Goal: Transaction & Acquisition: Book appointment/travel/reservation

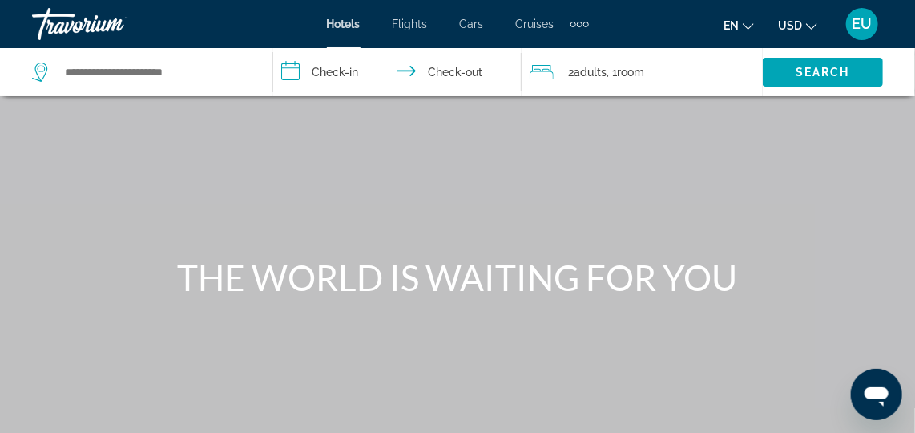
click at [585, 23] on div "Extra navigation items" at bounding box center [586, 25] width 6 height 6
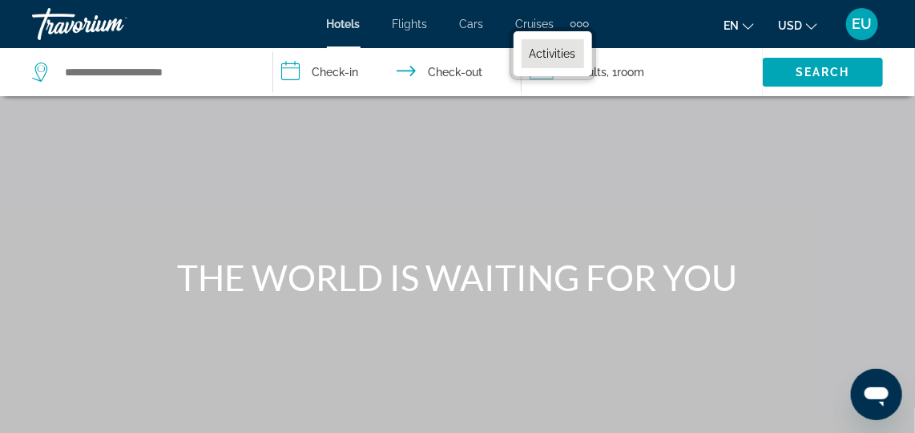
click at [567, 58] on span "Activities" at bounding box center [553, 53] width 46 height 13
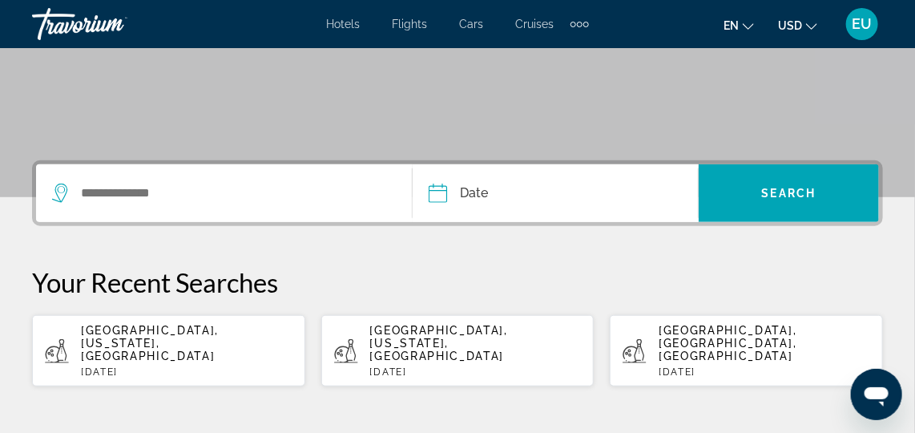
scroll to position [291, 0]
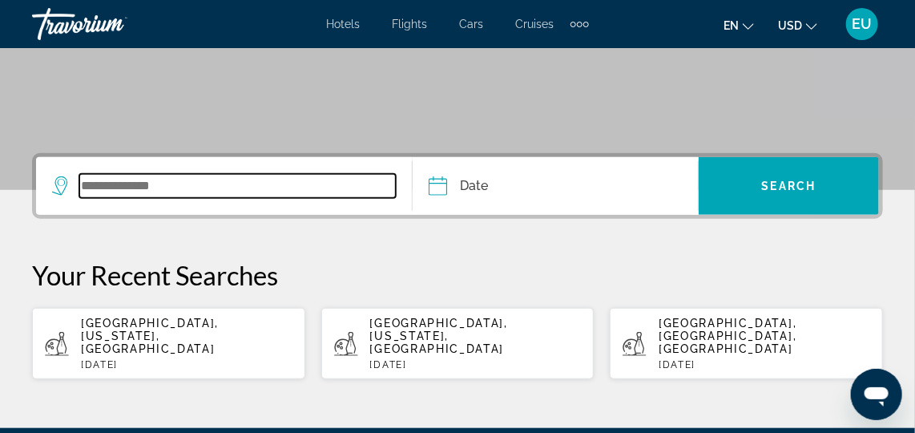
click at [131, 190] on input "Search widget" at bounding box center [237, 186] width 317 height 24
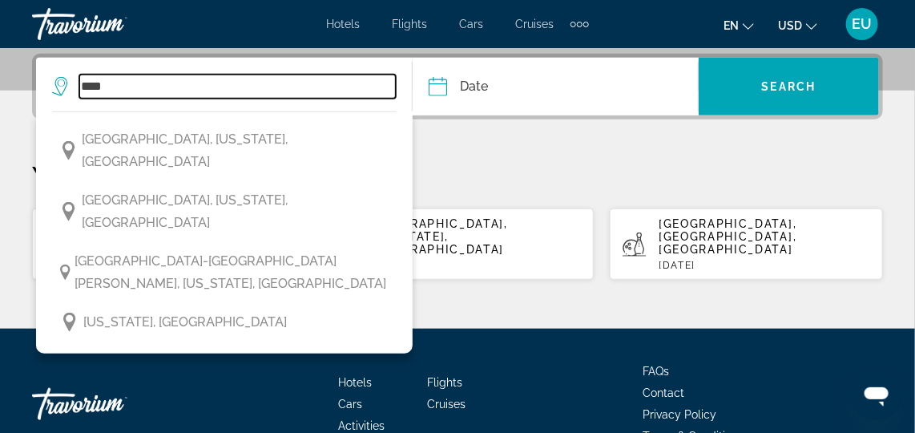
scroll to position [390, 0]
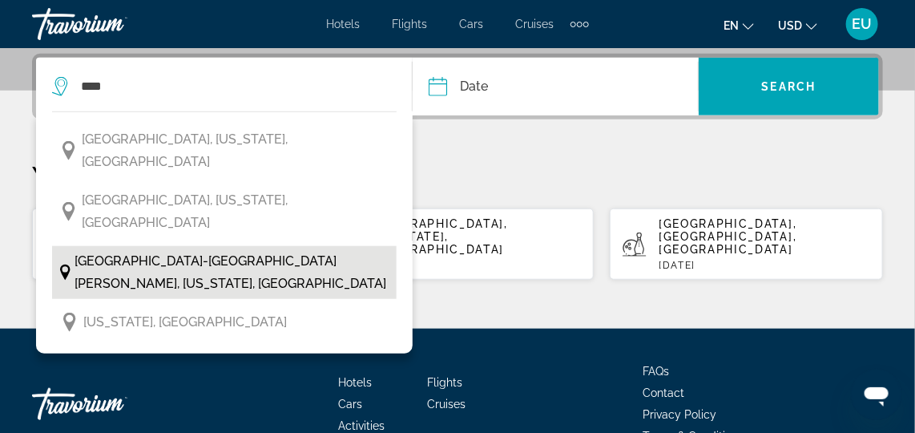
click at [95, 250] on span "[GEOGRAPHIC_DATA]-[GEOGRAPHIC_DATA][PERSON_NAME], [US_STATE], [GEOGRAPHIC_DATA]" at bounding box center [232, 272] width 314 height 45
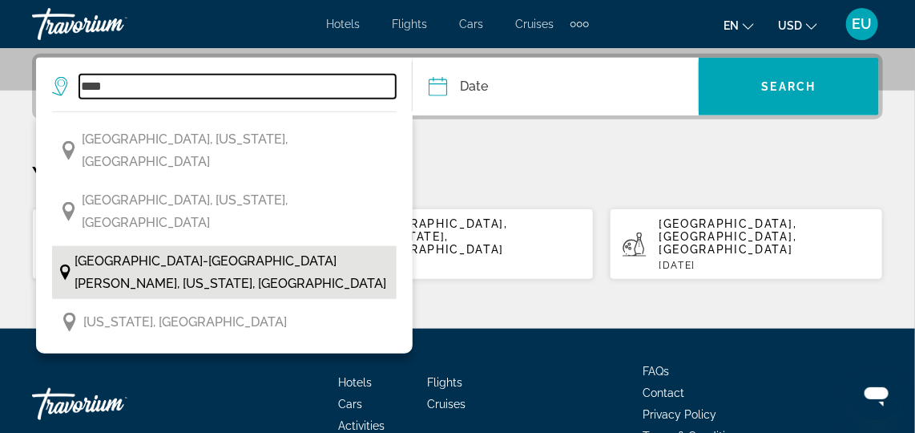
type input "**********"
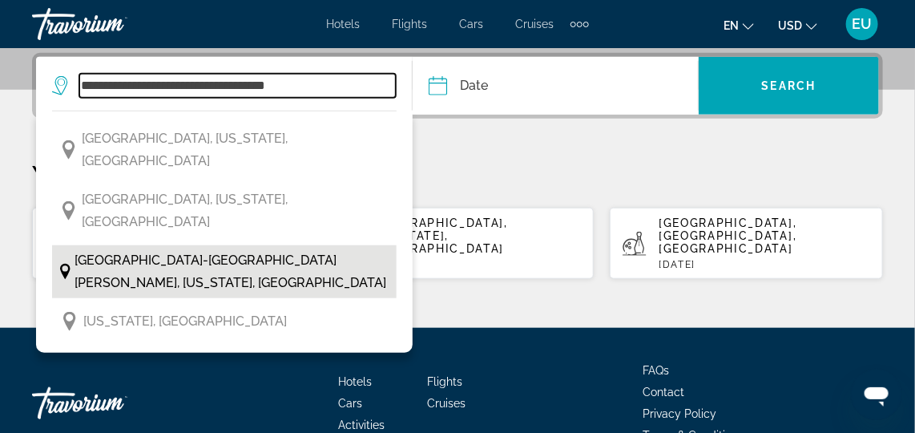
scroll to position [392, 0]
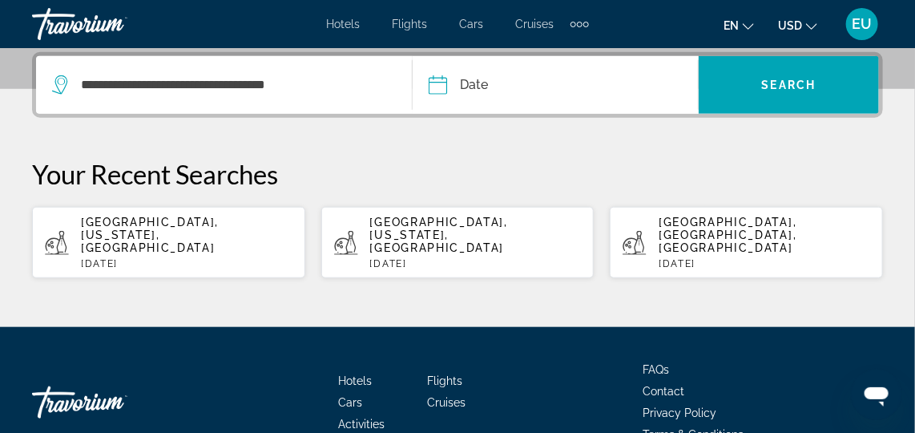
click at [506, 87] on input "Date" at bounding box center [495, 87] width 141 height 63
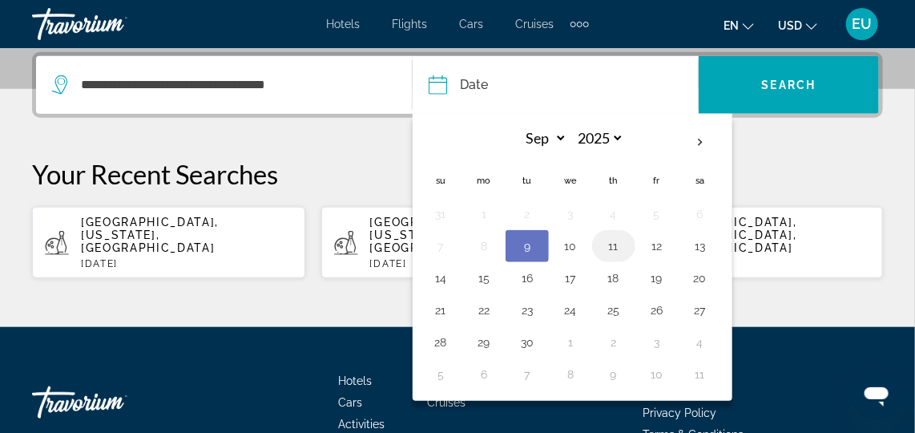
click at [622, 249] on button "11" at bounding box center [614, 246] width 26 height 22
type input "**********"
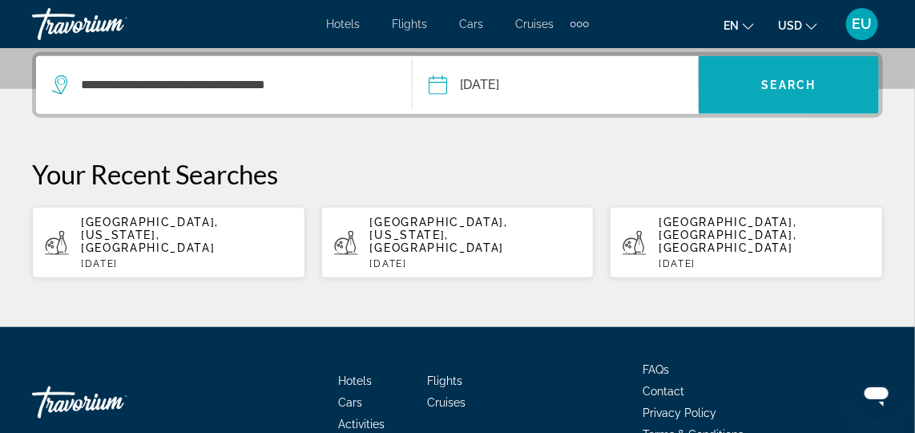
click at [811, 90] on span "Search" at bounding box center [789, 85] width 54 height 13
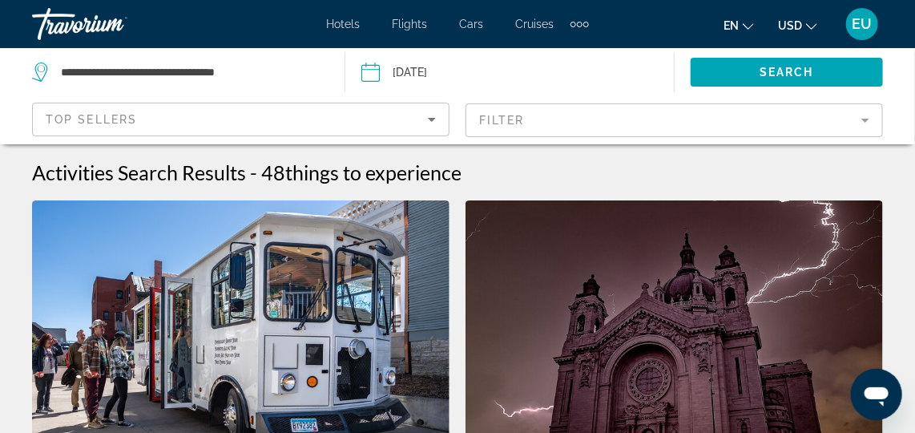
click at [600, 115] on mat-form-field "Filter" at bounding box center [674, 120] width 417 height 34
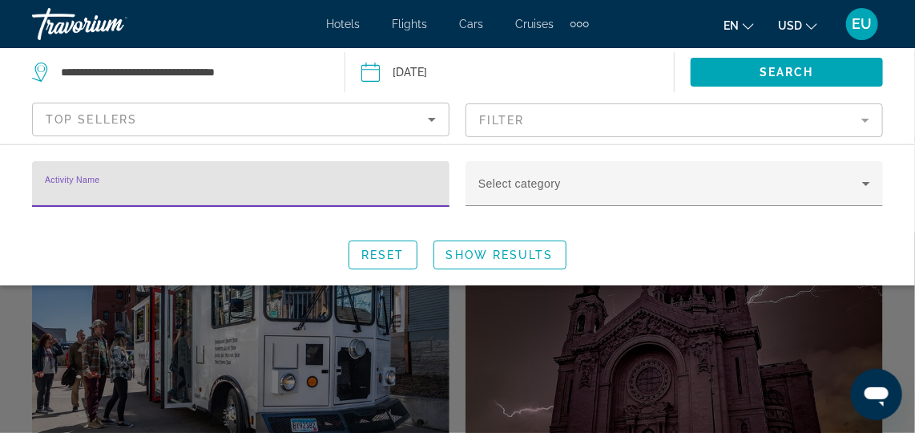
click at [109, 121] on span "Top Sellers" at bounding box center [91, 119] width 91 height 13
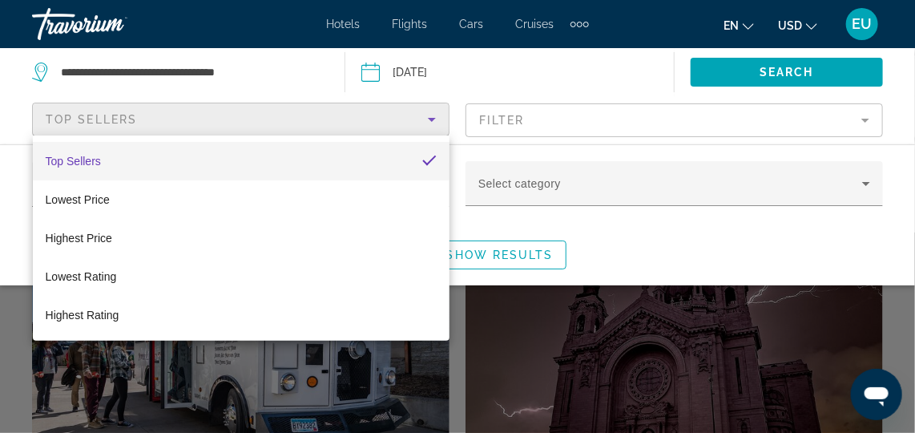
click at [601, 182] on div at bounding box center [457, 216] width 915 height 433
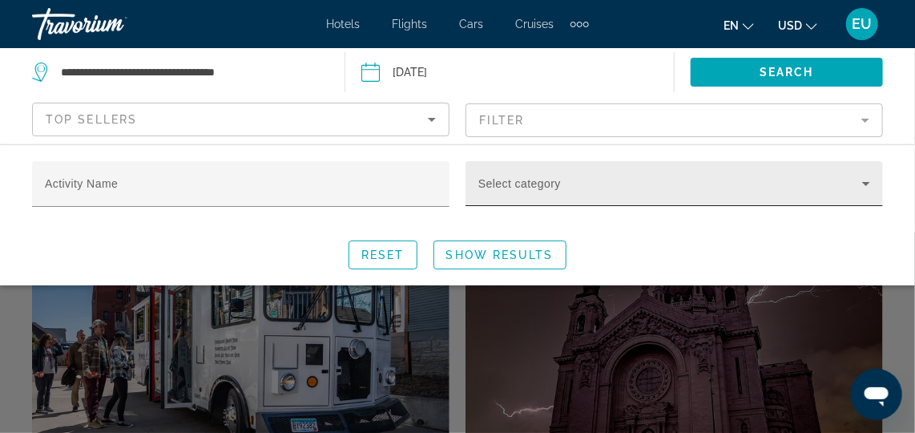
click at [612, 188] on span "Search widget" at bounding box center [670, 189] width 384 height 19
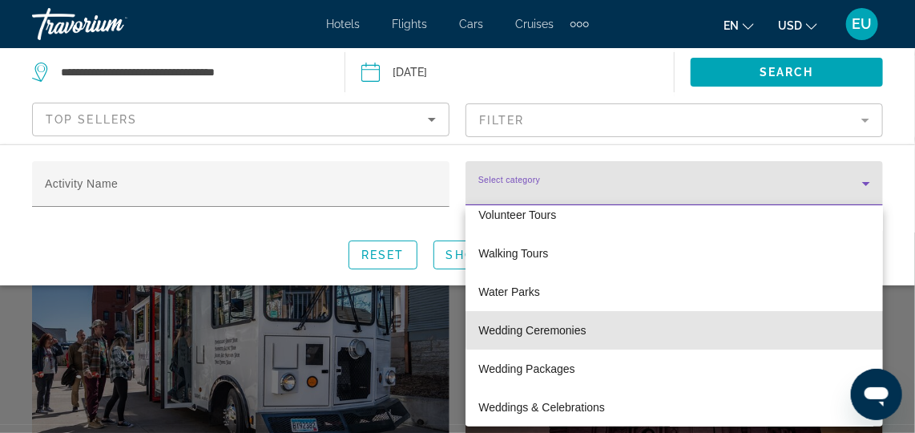
scroll to position [1407, 0]
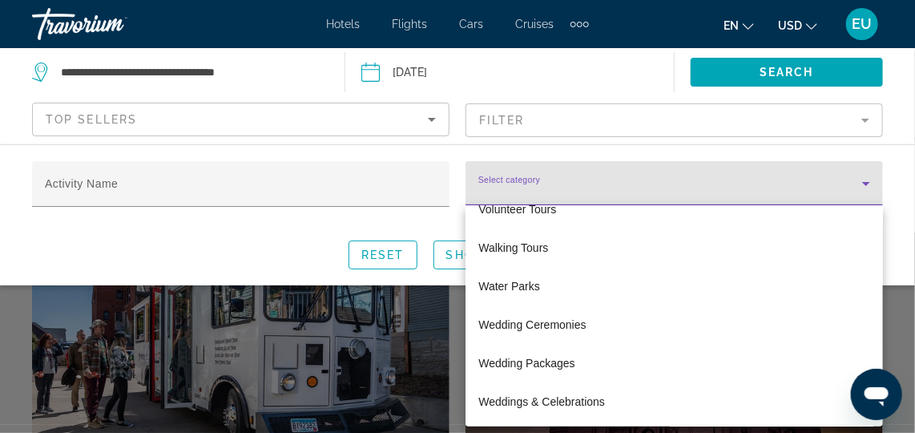
click at [130, 189] on div at bounding box center [457, 216] width 915 height 433
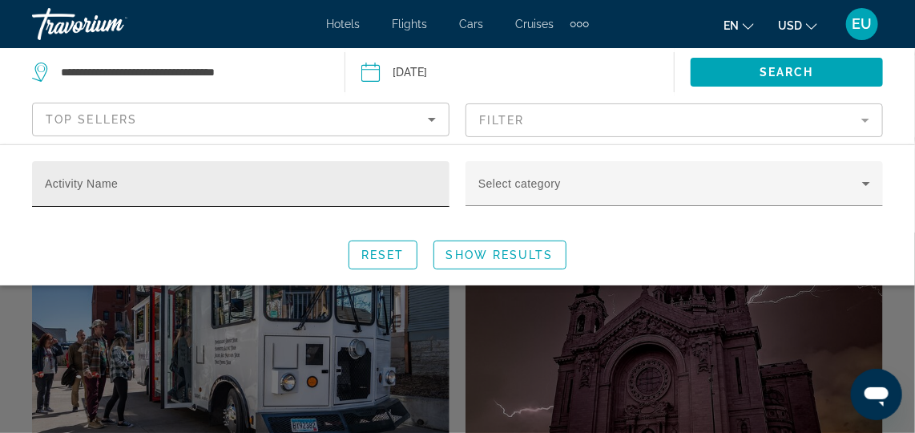
click at [79, 180] on mat-label "Activity Name" at bounding box center [81, 183] width 73 height 13
click at [79, 181] on input "Activity Name" at bounding box center [241, 190] width 392 height 19
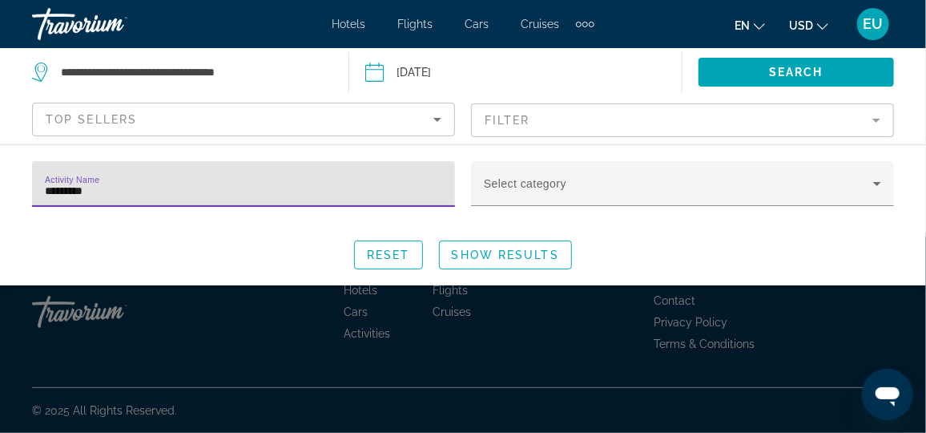
type input "**********"
click at [526, 256] on span "Show Results" at bounding box center [505, 254] width 107 height 13
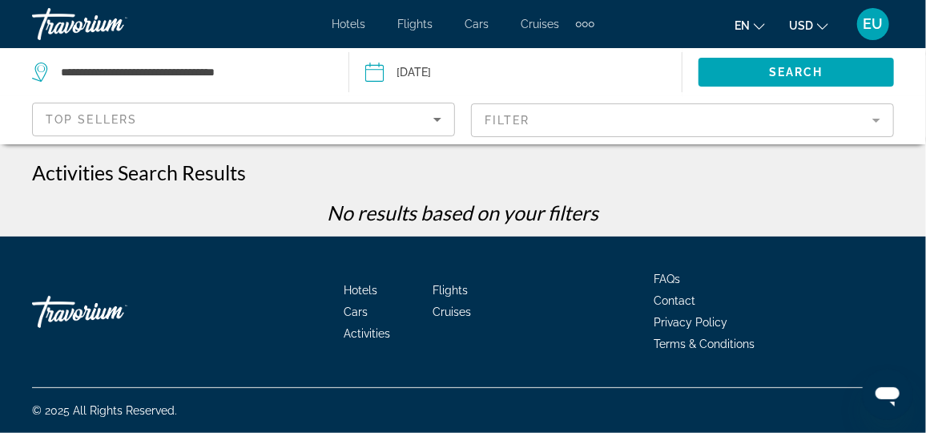
click at [83, 125] on div "Top Sellers" at bounding box center [240, 119] width 388 height 19
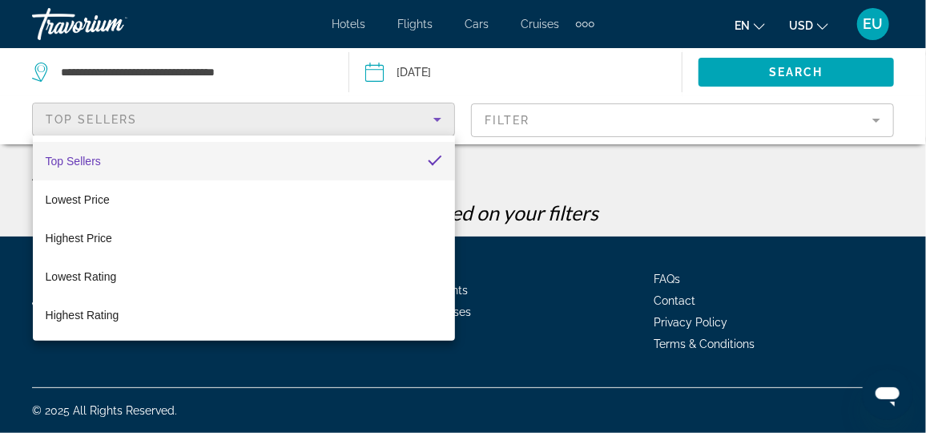
click at [87, 118] on div at bounding box center [463, 216] width 926 height 433
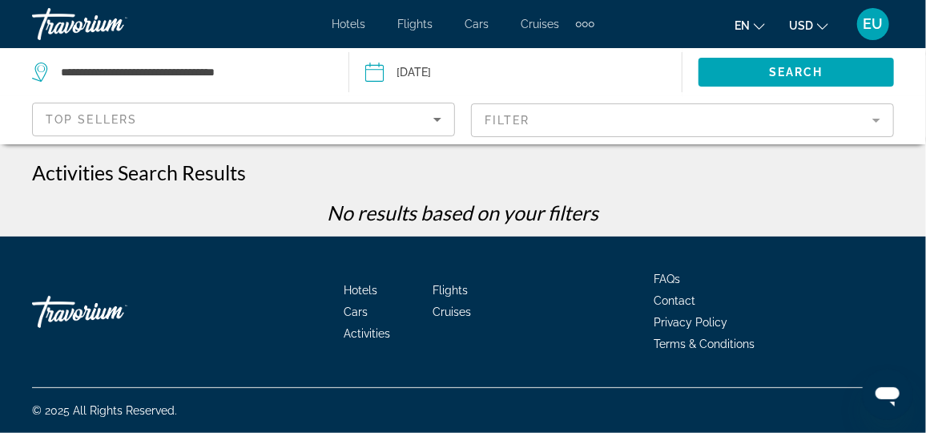
click at [67, 115] on span "Top Sellers" at bounding box center [91, 119] width 91 height 13
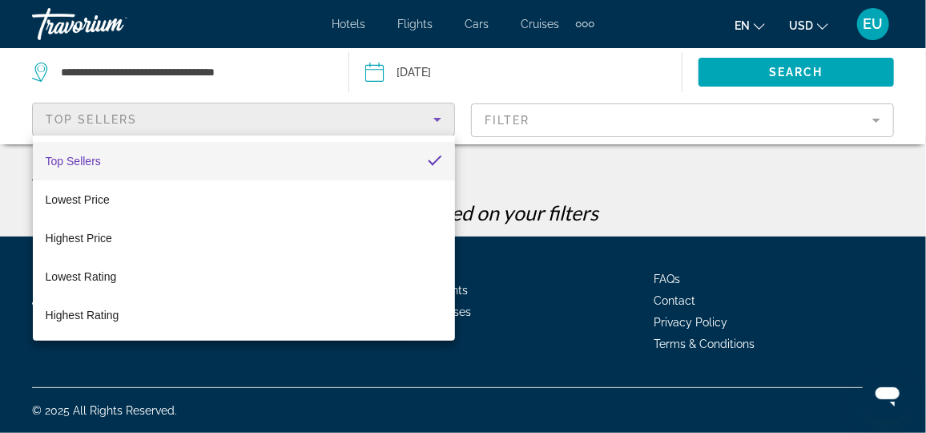
click at [508, 81] on div at bounding box center [463, 216] width 926 height 433
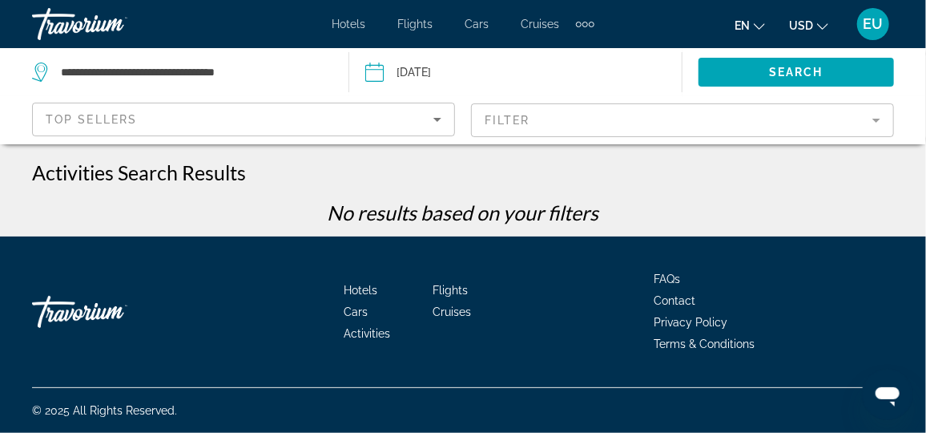
click at [495, 125] on mat-form-field "Filter" at bounding box center [682, 120] width 423 height 34
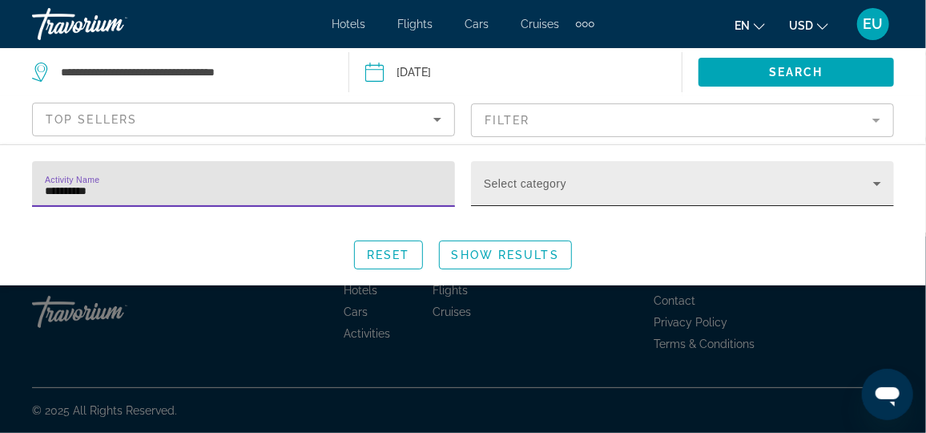
click at [486, 185] on span "Search widget" at bounding box center [678, 189] width 389 height 19
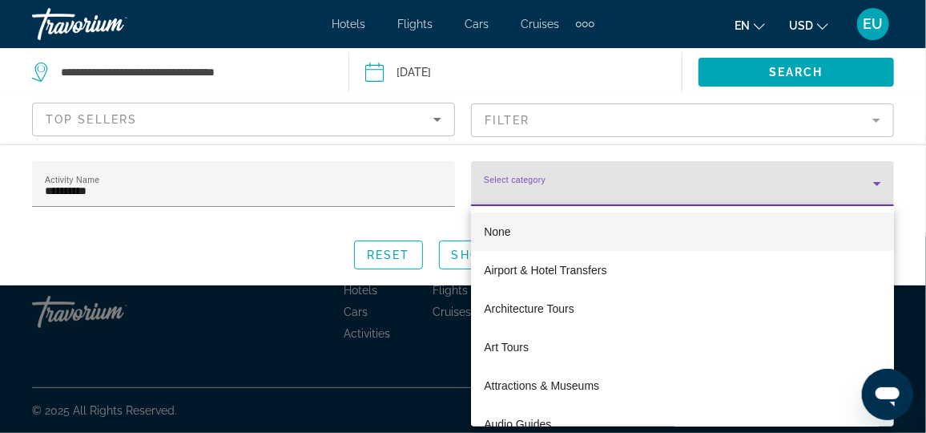
click at [487, 182] on div at bounding box center [463, 216] width 926 height 433
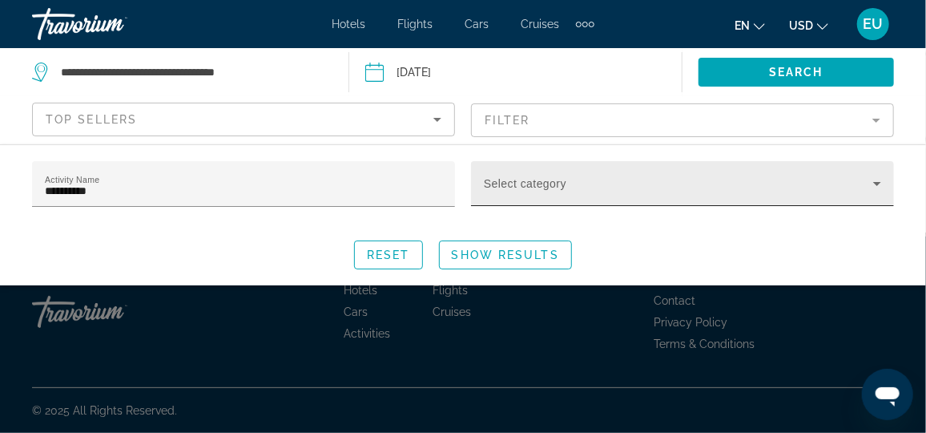
click at [489, 182] on span "Search widget" at bounding box center [678, 189] width 389 height 19
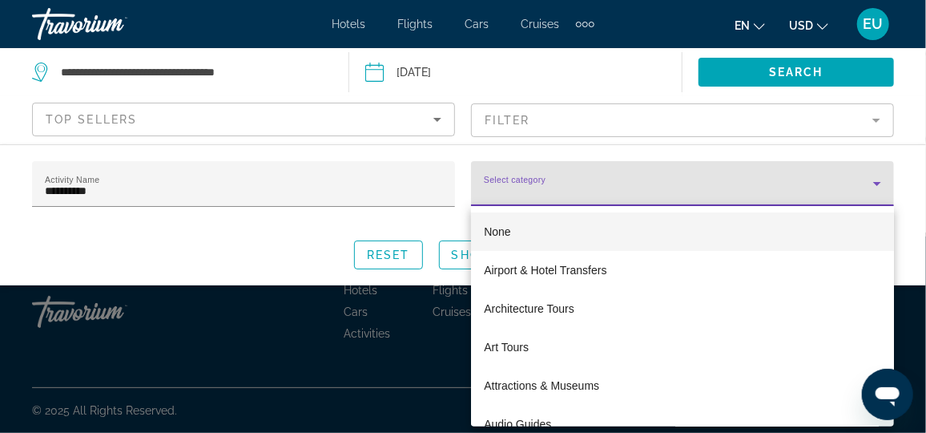
click at [397, 211] on div at bounding box center [463, 216] width 926 height 433
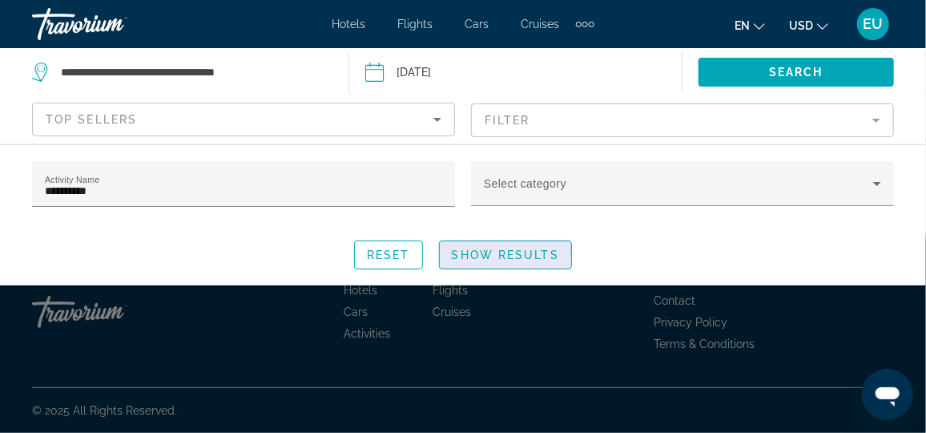
click at [465, 248] on span "Show Results" at bounding box center [505, 254] width 107 height 13
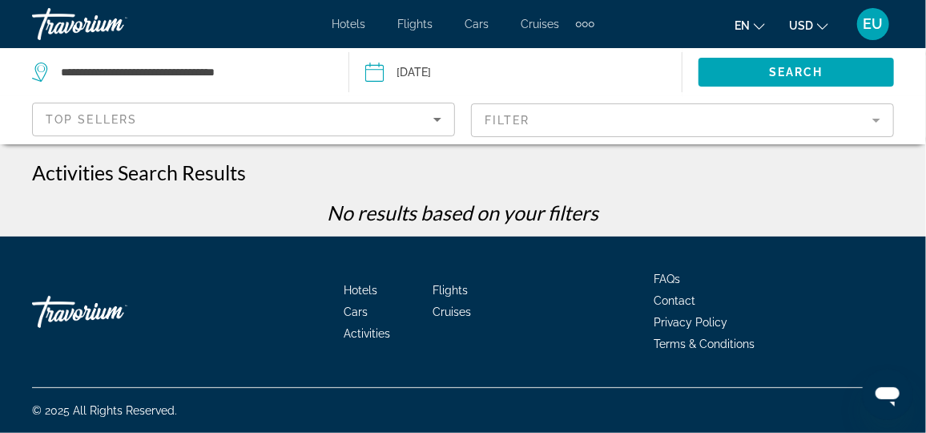
click at [443, 125] on icon "Sort by" at bounding box center [437, 119] width 19 height 19
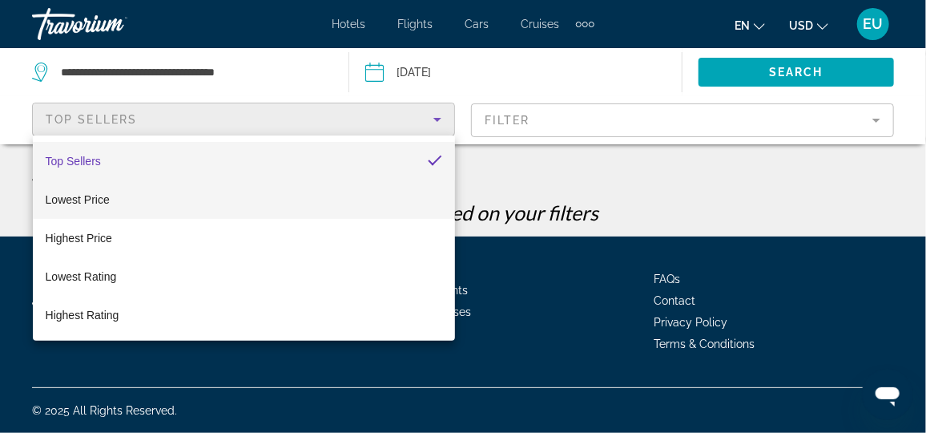
click at [44, 202] on mat-option "Lowest Price" at bounding box center [244, 199] width 422 height 38
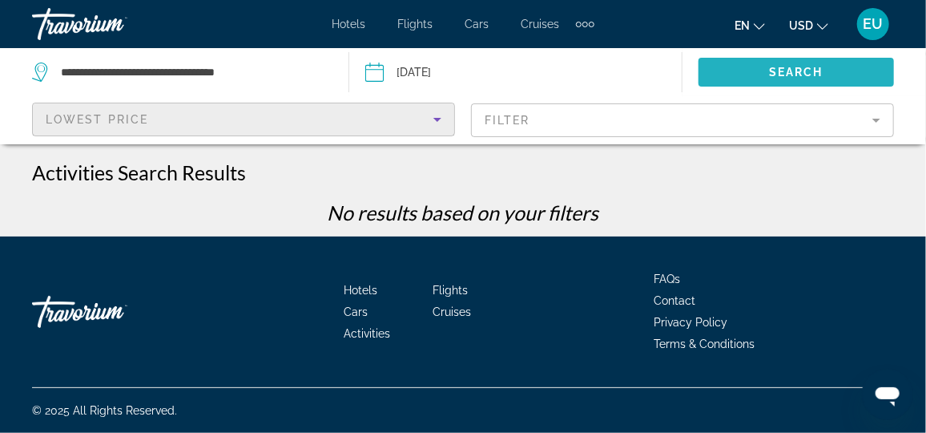
click at [742, 72] on span "Search widget" at bounding box center [797, 72] width 196 height 38
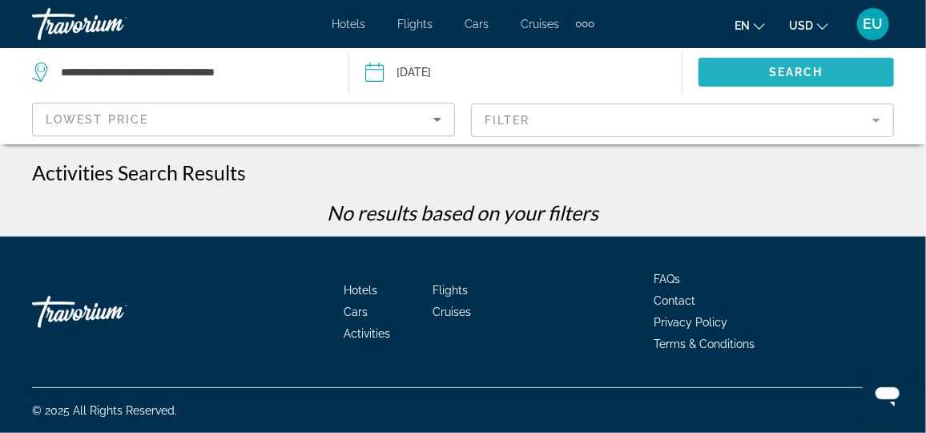
click at [761, 76] on span "Search widget" at bounding box center [797, 72] width 196 height 38
click at [873, 124] on mat-form-field "Filter" at bounding box center [682, 120] width 423 height 34
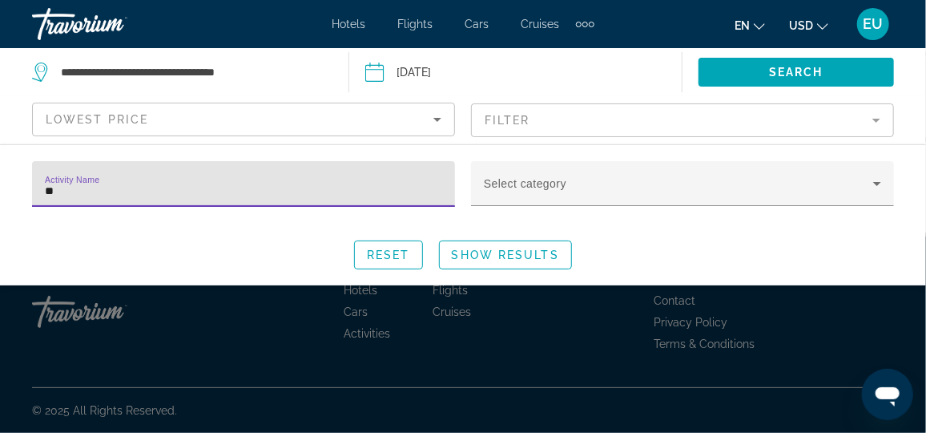
type input "*"
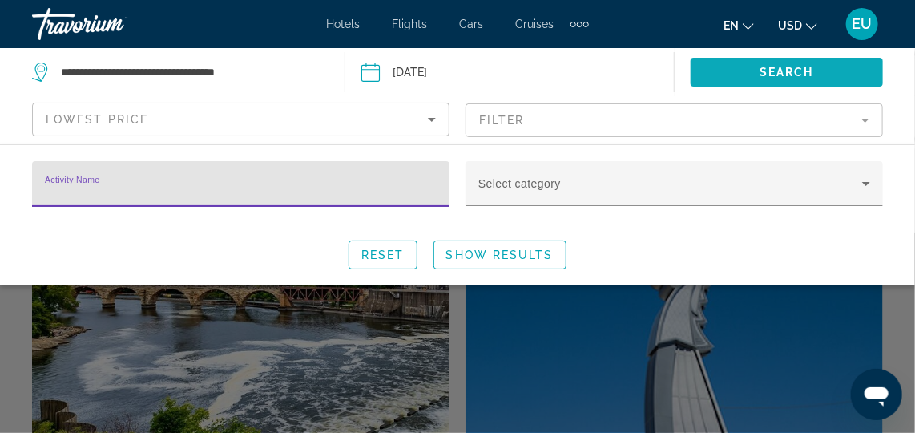
click at [825, 69] on span "Search widget" at bounding box center [787, 72] width 193 height 38
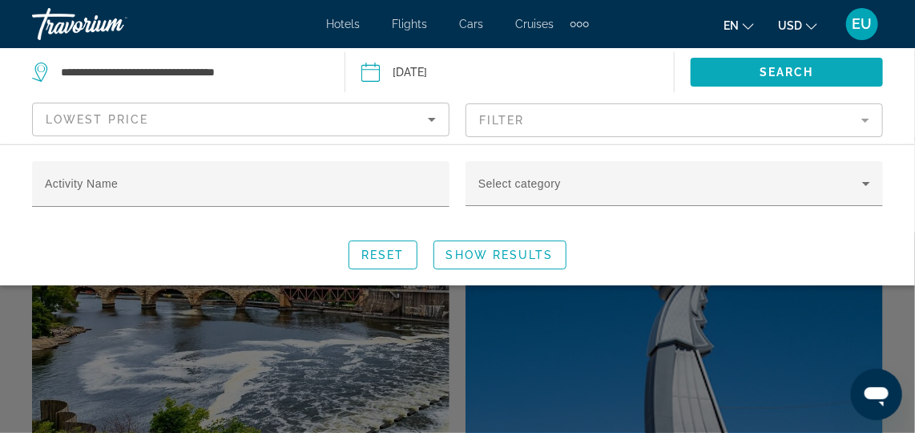
click at [808, 69] on span "Search" at bounding box center [787, 72] width 54 height 13
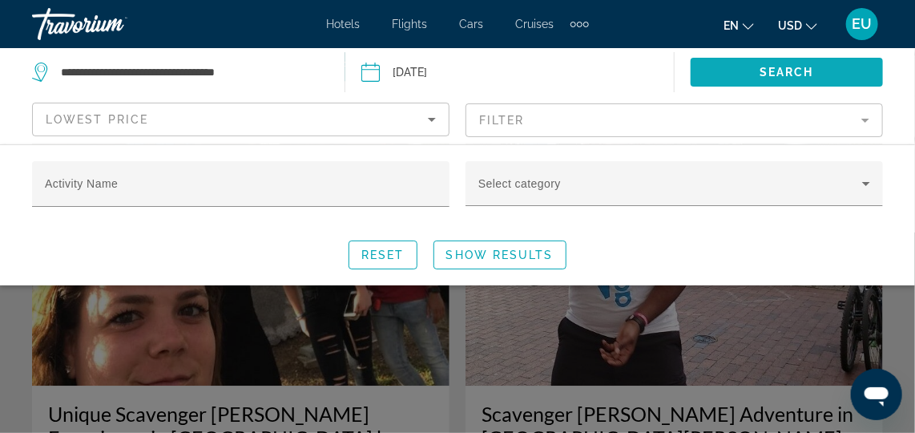
scroll to position [3602, 0]
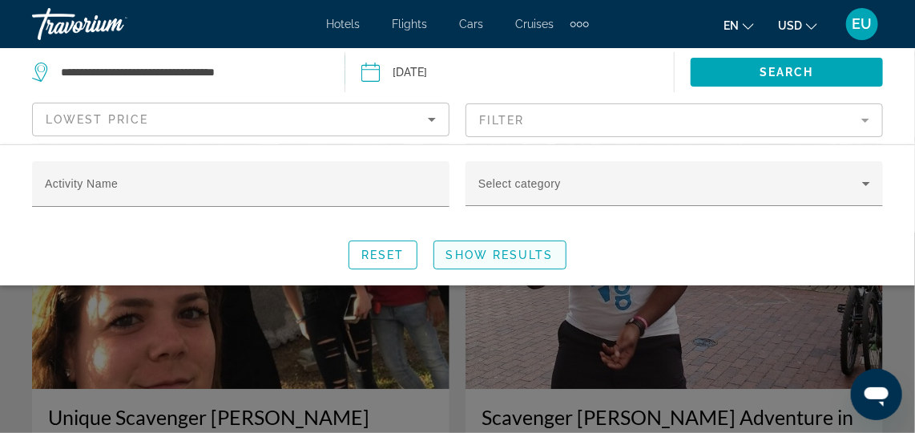
click at [540, 248] on span "Show Results" at bounding box center [499, 254] width 107 height 13
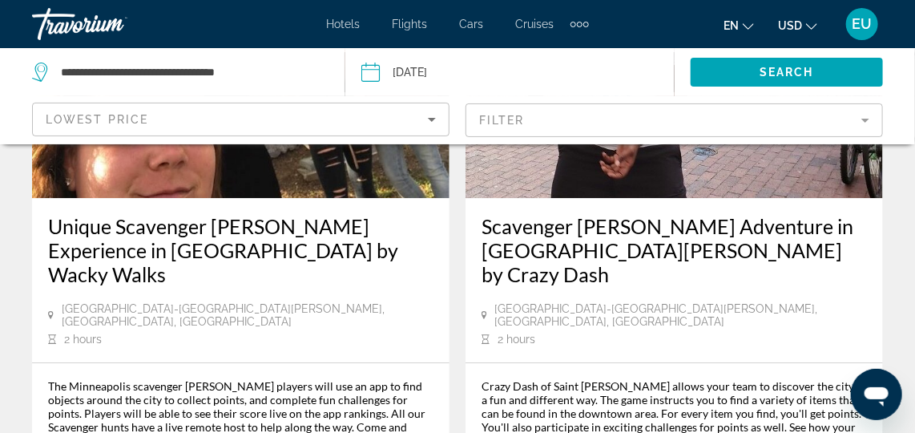
scroll to position [3799, 0]
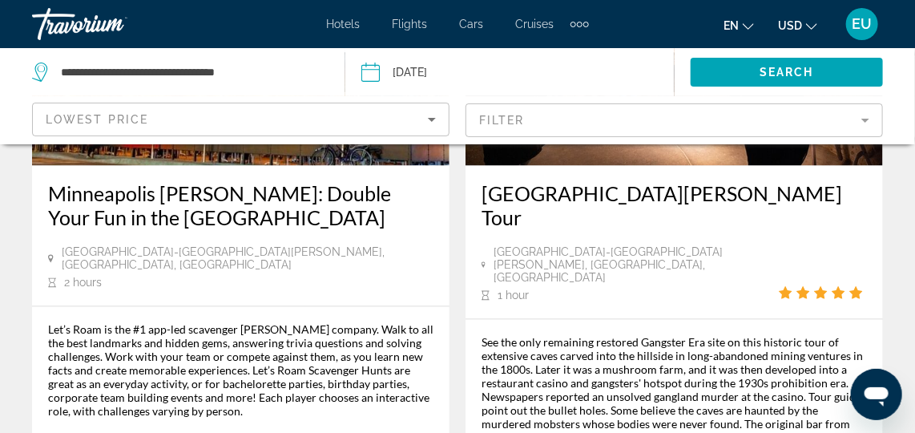
scroll to position [951, 0]
